Goal: Task Accomplishment & Management: Manage account settings

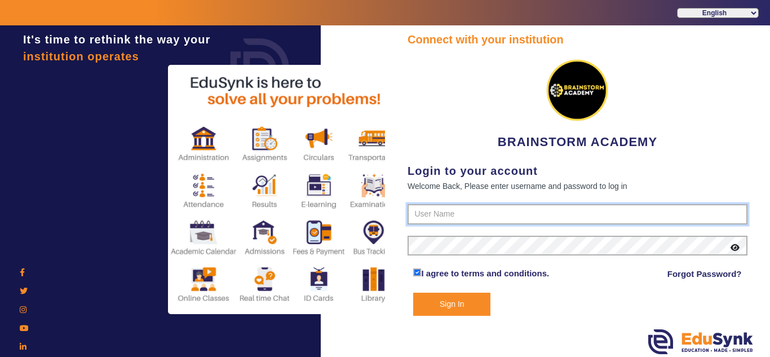
click at [462, 213] on input "text" at bounding box center [578, 214] width 340 height 20
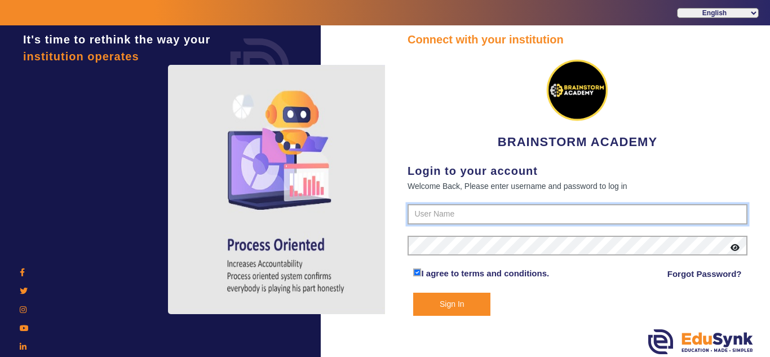
paste input "8167555270"
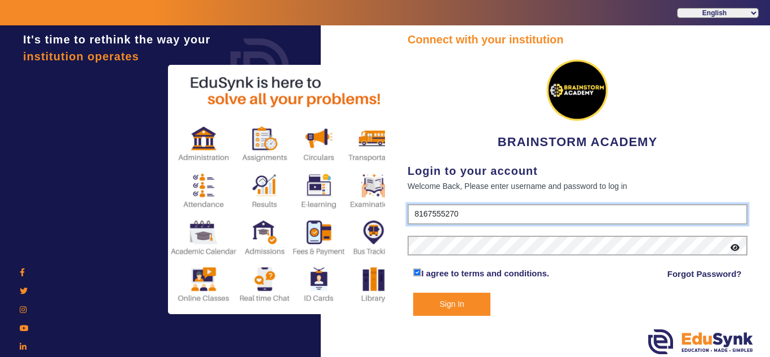
type input "8167555270"
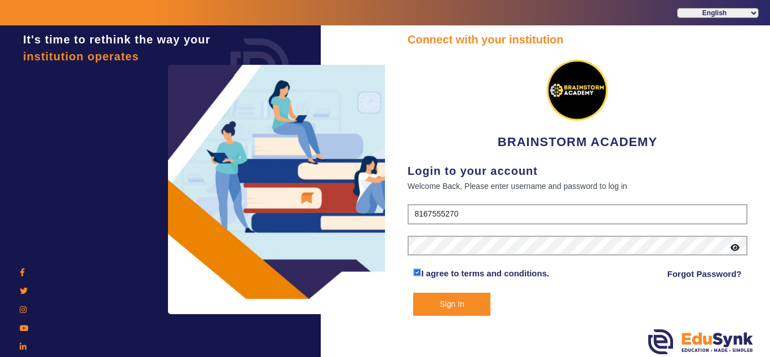
click at [449, 307] on button "Sign In" at bounding box center [451, 304] width 77 height 23
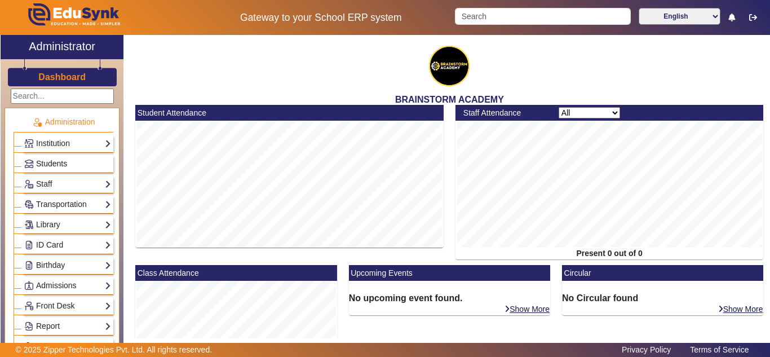
click at [67, 167] on span "Students" at bounding box center [51, 163] width 31 height 9
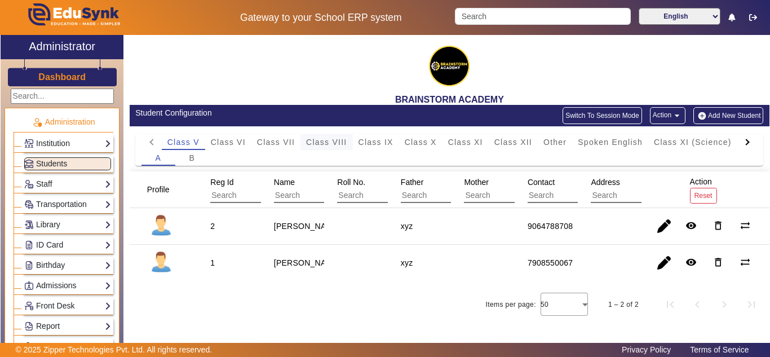
click at [339, 144] on span "Class VIII" at bounding box center [326, 142] width 41 height 8
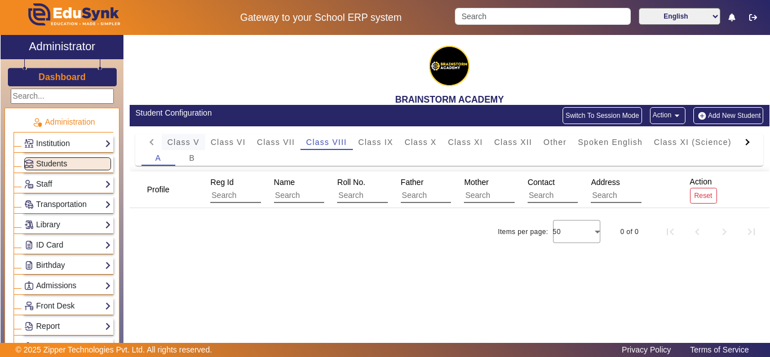
click at [180, 143] on span "Class V" at bounding box center [183, 142] width 32 height 8
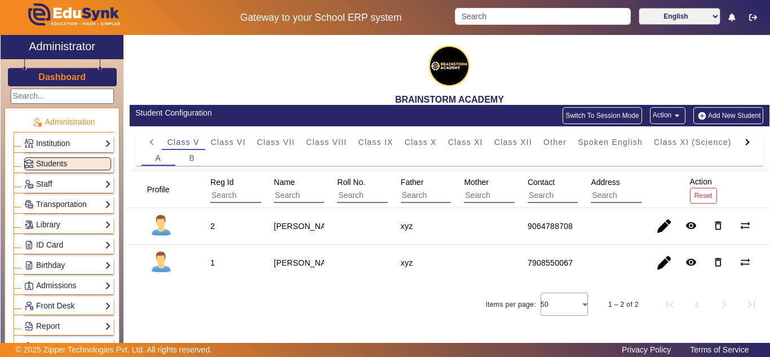
click at [48, 139] on link "Institution" at bounding box center [67, 143] width 87 height 13
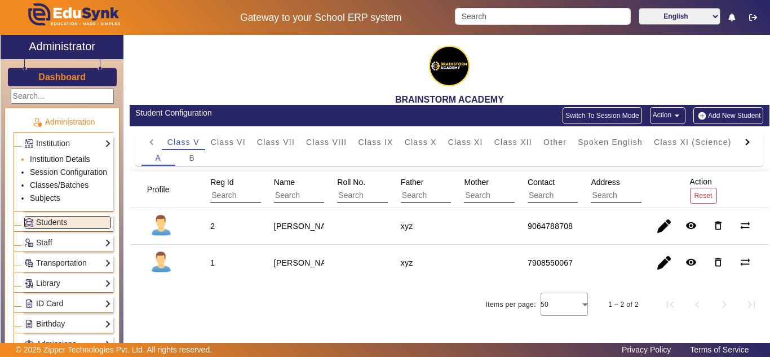
click at [56, 158] on link "Institution Details" at bounding box center [60, 159] width 60 height 9
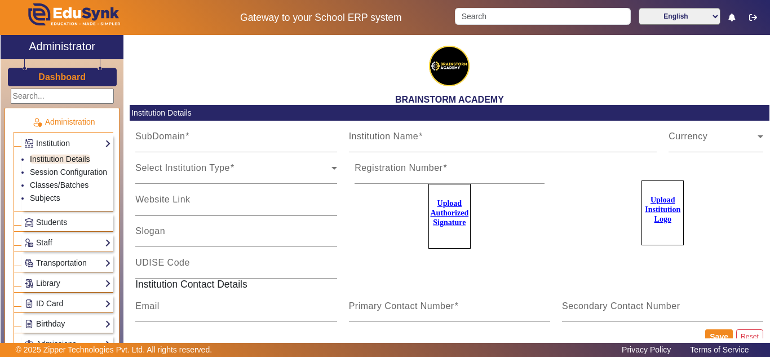
type input "BrainstormWB"
type input "BRAINSTORM ACADEMY"
type input "NA"
type input "brainstormacademy.co@gmail.com"
type input "8167555270"
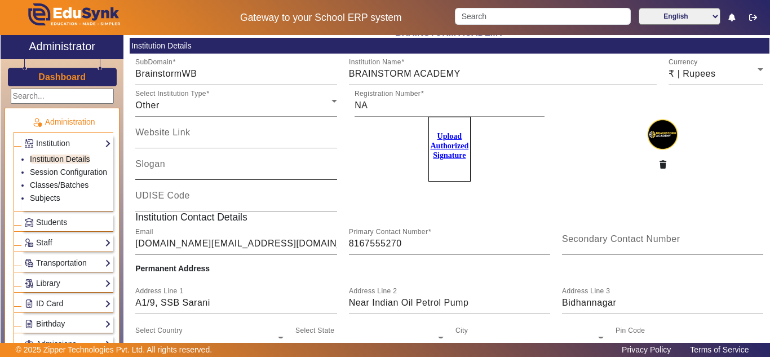
scroll to position [158, 0]
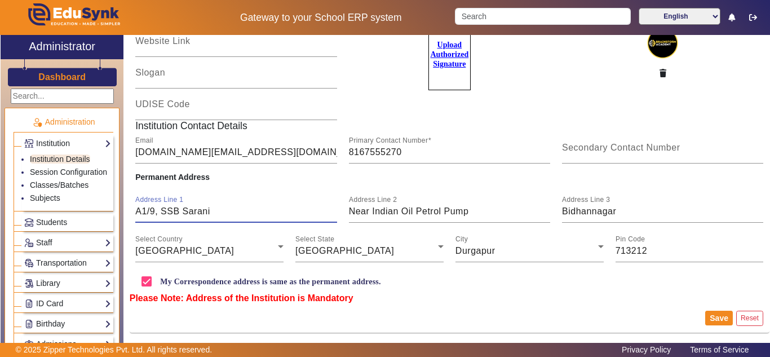
drag, startPoint x: 138, startPoint y: 213, endPoint x: 225, endPoint y: 211, distance: 87.4
click at [225, 211] on input "A1/9, SSB Sarani" at bounding box center [235, 212] width 201 height 14
drag, startPoint x: 348, startPoint y: 211, endPoint x: 471, endPoint y: 214, distance: 123.5
click at [471, 214] on input "Near Indian Oil Petrol Pump" at bounding box center [449, 212] width 201 height 14
click at [587, 212] on input "Bidhannagar" at bounding box center [662, 212] width 201 height 14
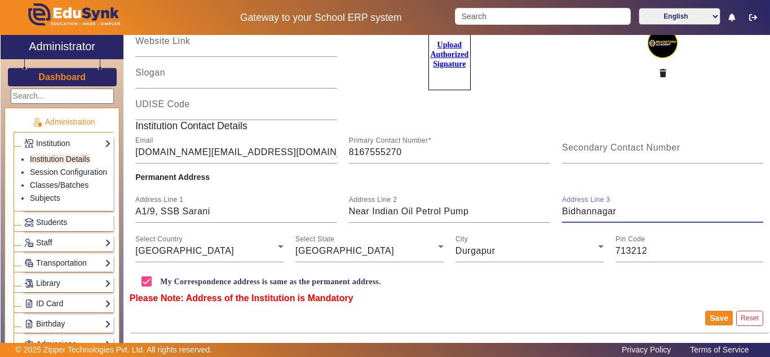
click at [587, 212] on input "Bidhannagar" at bounding box center [662, 212] width 201 height 14
